Goal: Find specific page/section

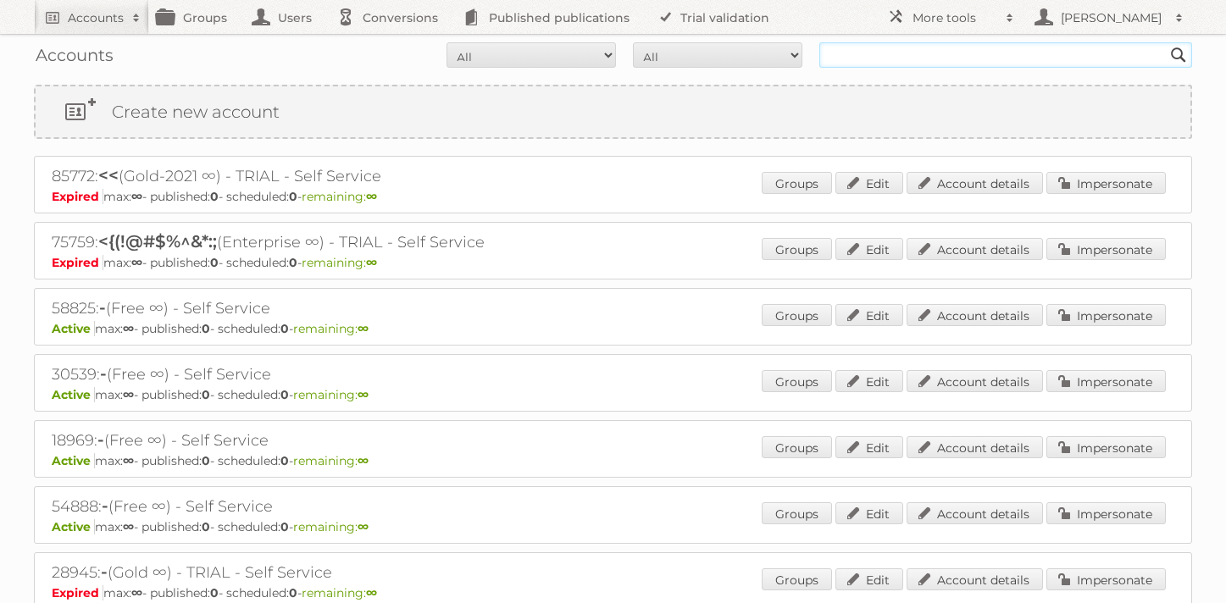
click at [1019, 45] on input "text" at bounding box center [1006, 54] width 373 height 25
type input "[PERSON_NAME] mazzzei"
click at [1166, 42] on input "Search" at bounding box center [1178, 54] width 25 height 25
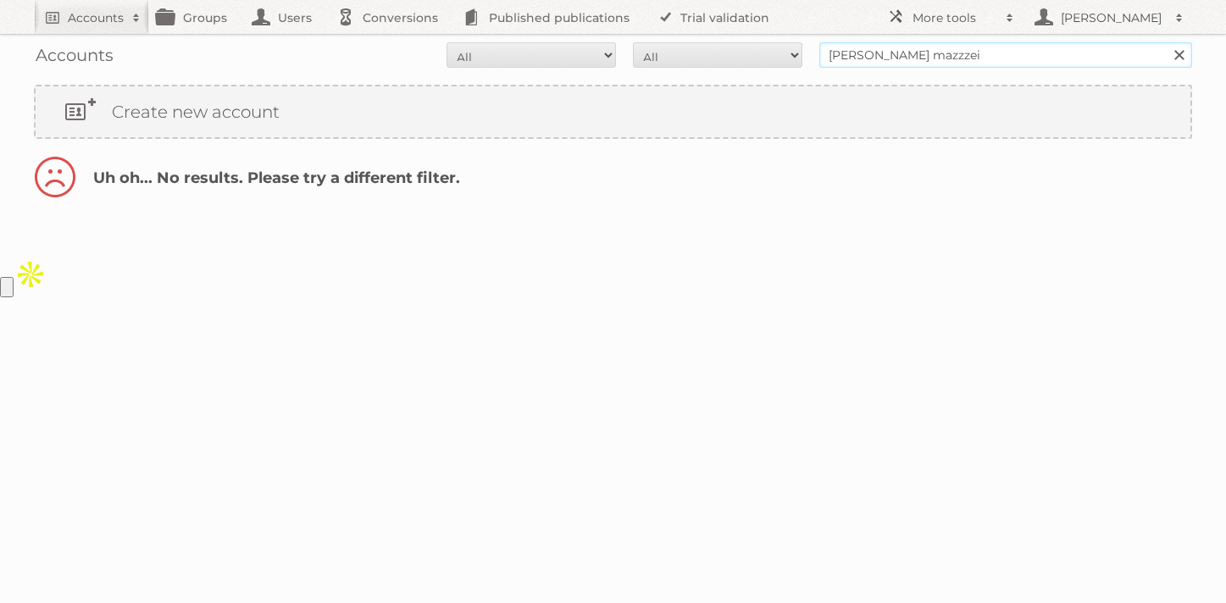
click at [891, 53] on input "dina mazzzei" at bounding box center [1006, 54] width 373 height 25
type input "[PERSON_NAME]"
click at [948, 53] on input "[PERSON_NAME]" at bounding box center [1006, 54] width 373 height 25
click at [1166, 42] on input "Search" at bounding box center [1178, 54] width 25 height 25
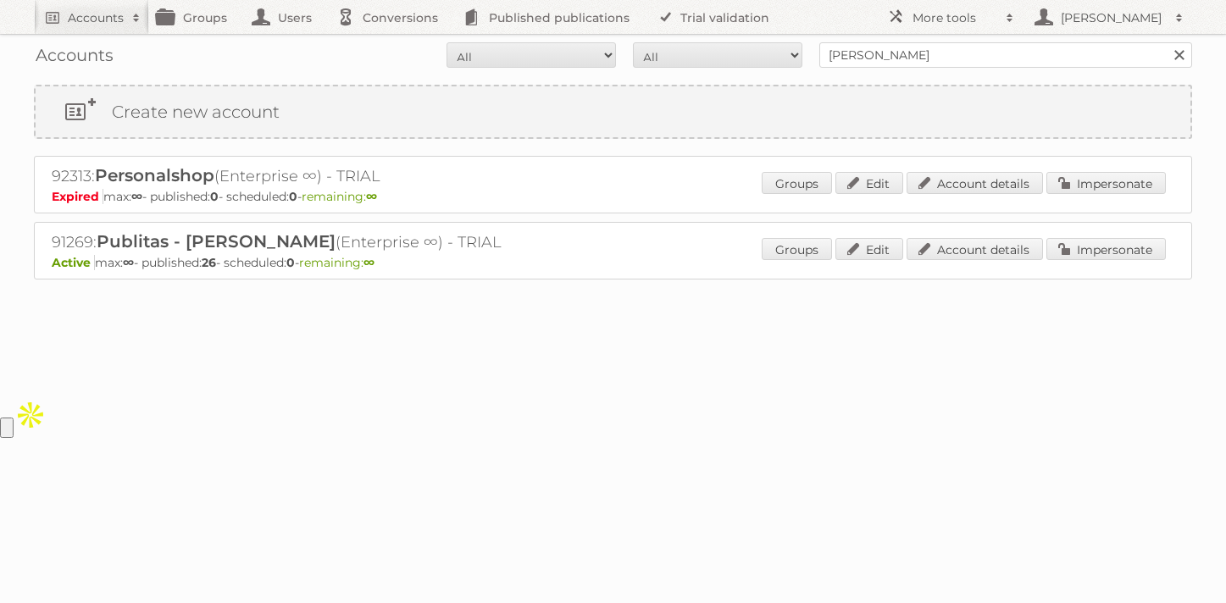
click at [79, 244] on h2 "91269: Publitas - [PERSON_NAME] (Enterprise ∞) - TRIAL" at bounding box center [348, 242] width 593 height 22
copy h2 "91269"
